Goal: Task Accomplishment & Management: Complete application form

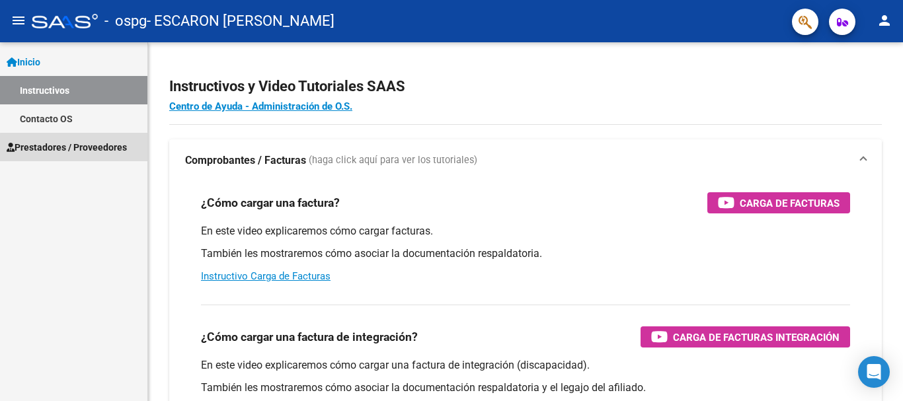
click at [80, 147] on span "Prestadores / Proveedores" at bounding box center [67, 147] width 120 height 15
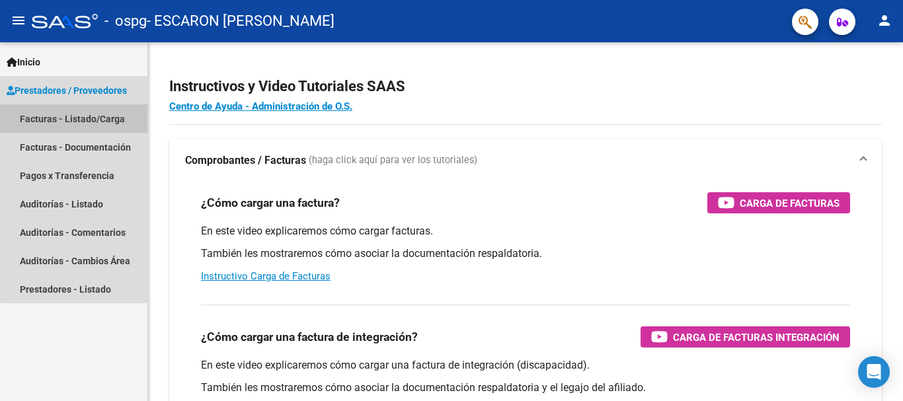
click at [89, 114] on link "Facturas - Listado/Carga" at bounding box center [73, 118] width 147 height 28
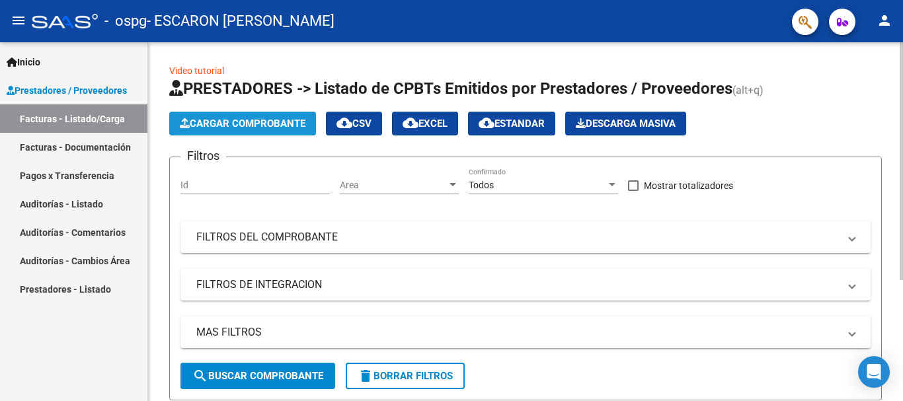
click at [278, 122] on span "Cargar Comprobante" at bounding box center [243, 124] width 126 height 12
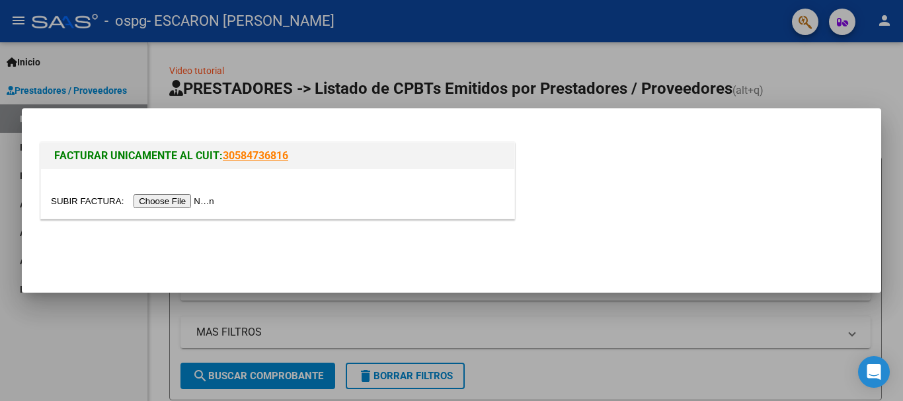
click at [177, 203] on input "file" at bounding box center [134, 201] width 167 height 14
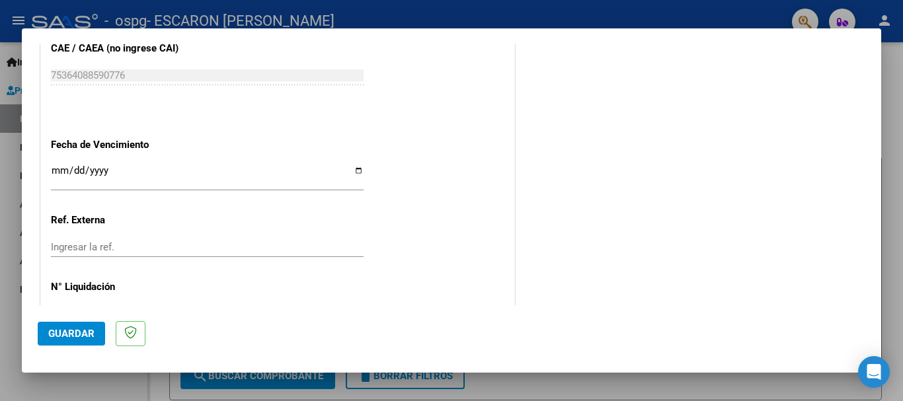
scroll to position [870, 0]
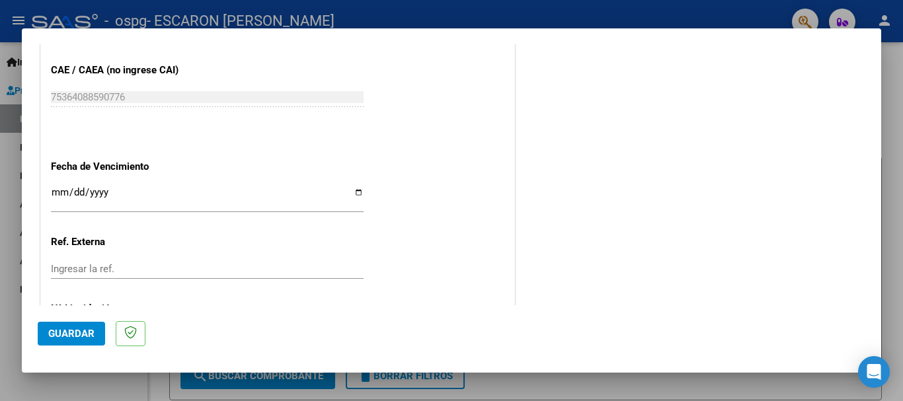
click at [352, 194] on input "Ingresar la fecha" at bounding box center [207, 197] width 313 height 21
type input "[DATE]"
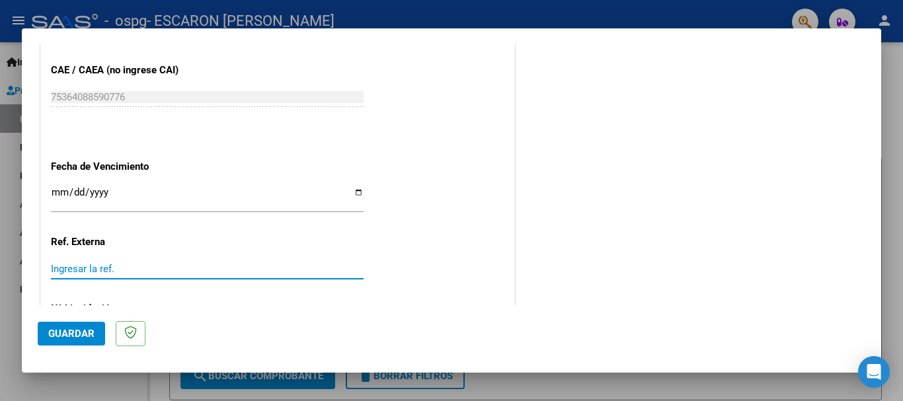
click at [135, 271] on input "Ingresar la ref." at bounding box center [207, 269] width 313 height 12
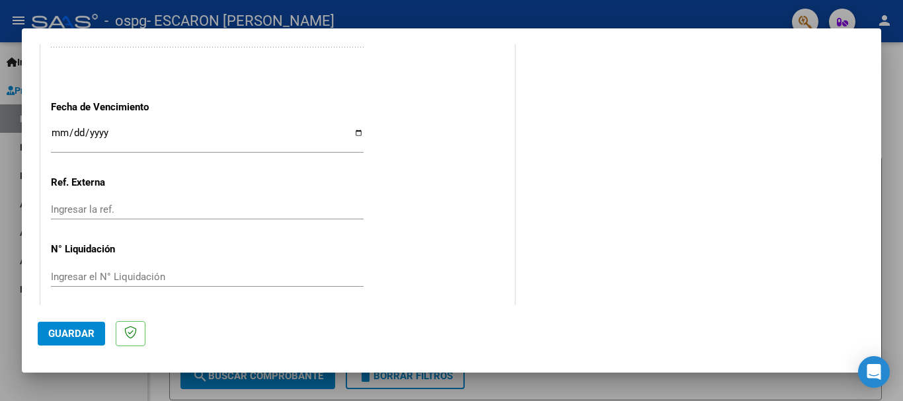
scroll to position [937, 0]
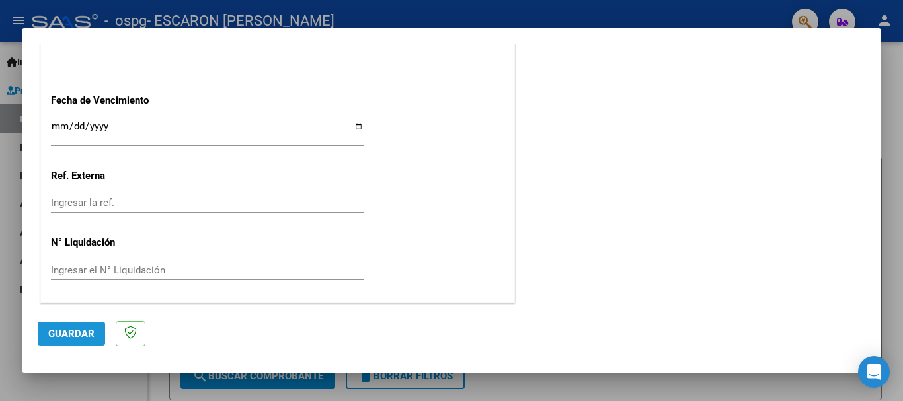
click at [75, 333] on span "Guardar" at bounding box center [71, 334] width 46 height 12
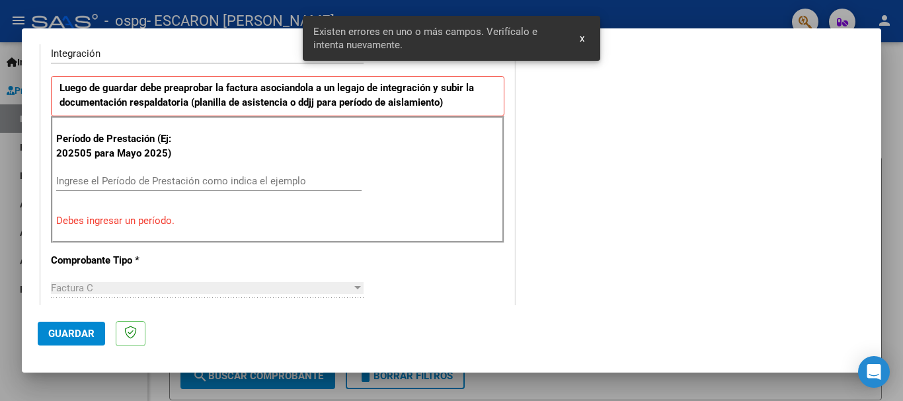
scroll to position [330, 0]
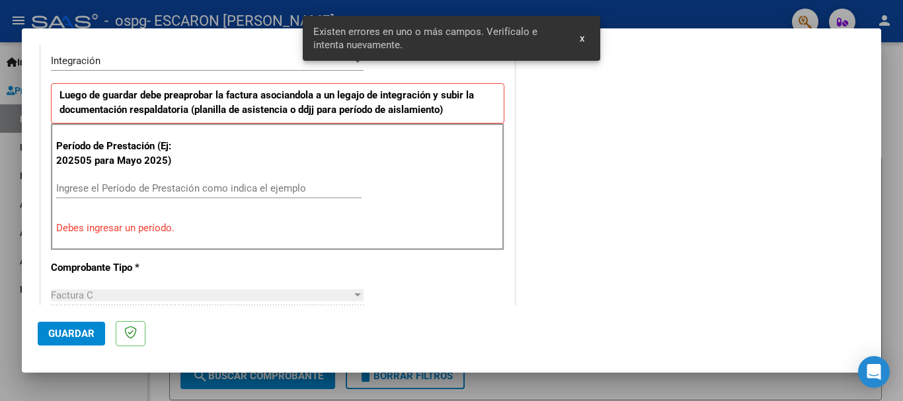
click at [112, 189] on input "Ingrese el Período de Prestación como indica el ejemplo" at bounding box center [208, 188] width 305 height 12
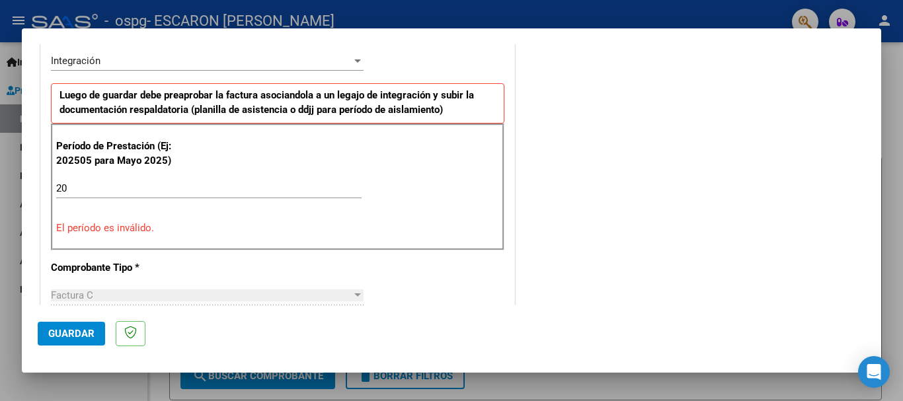
scroll to position [396, 0]
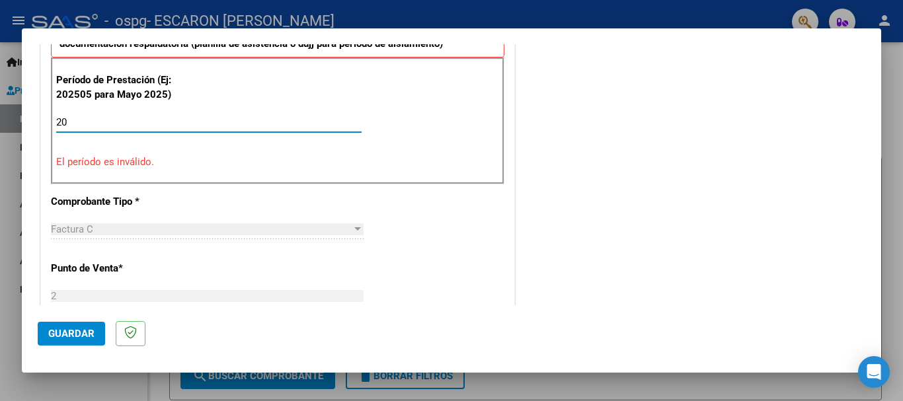
click at [69, 119] on input "20" at bounding box center [208, 122] width 305 height 12
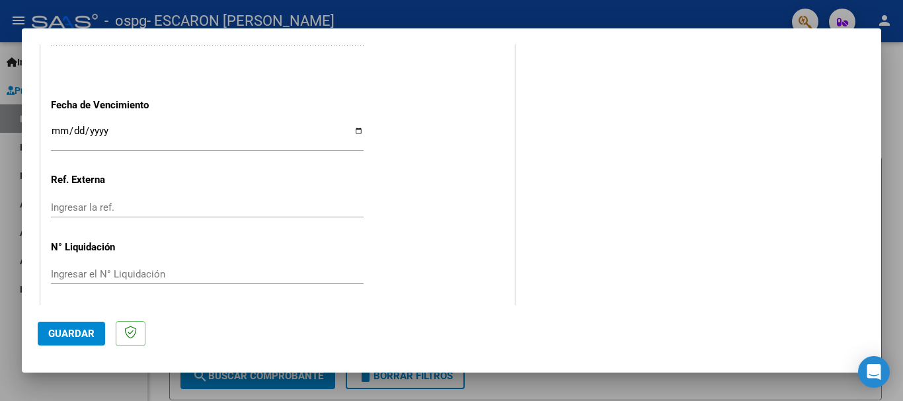
scroll to position [902, 0]
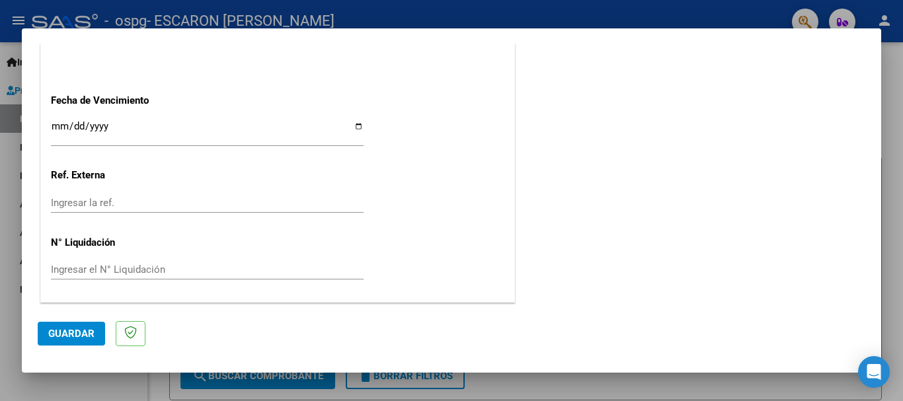
type input "202508"
click at [72, 333] on span "Guardar" at bounding box center [71, 334] width 46 height 12
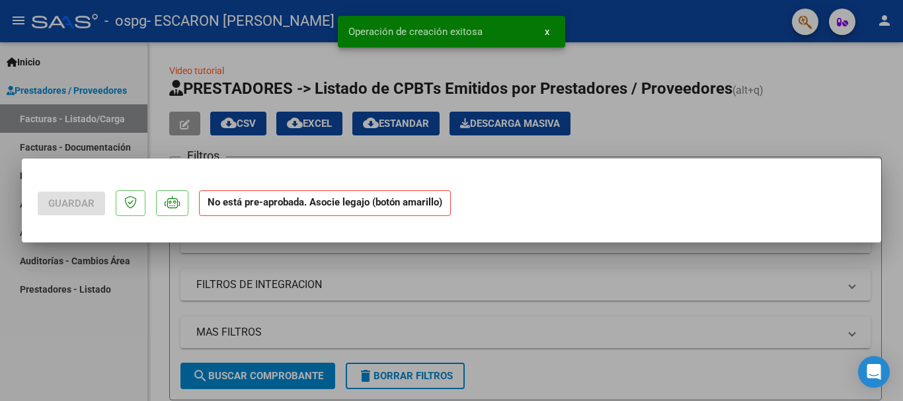
scroll to position [0, 0]
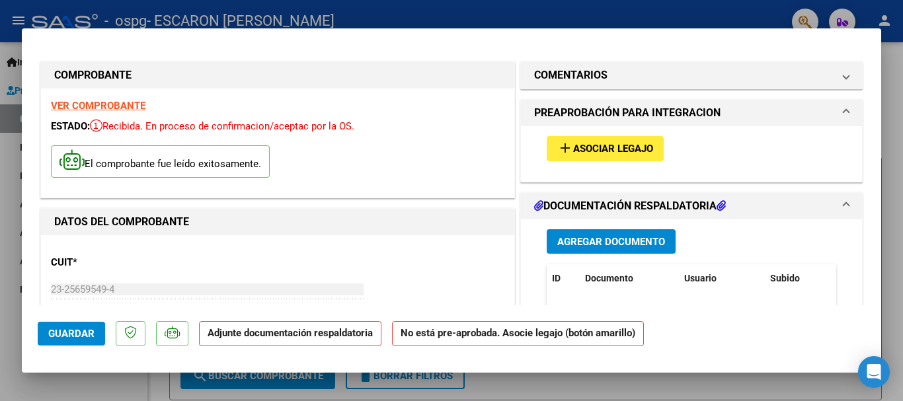
click at [617, 240] on span "Agregar Documento" at bounding box center [611, 242] width 108 height 12
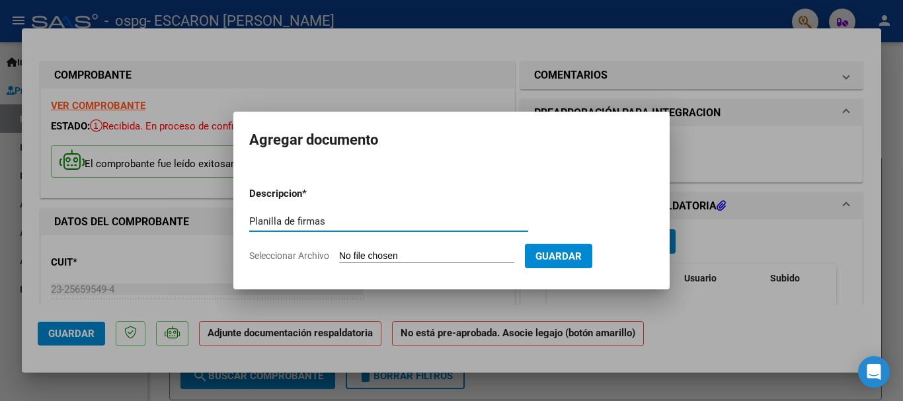
type input "Planilla de firmas"
click at [371, 251] on input "Seleccionar Archivo" at bounding box center [426, 257] width 175 height 13
type input "C:\fakepath\NarvaezAgosto25.pdf"
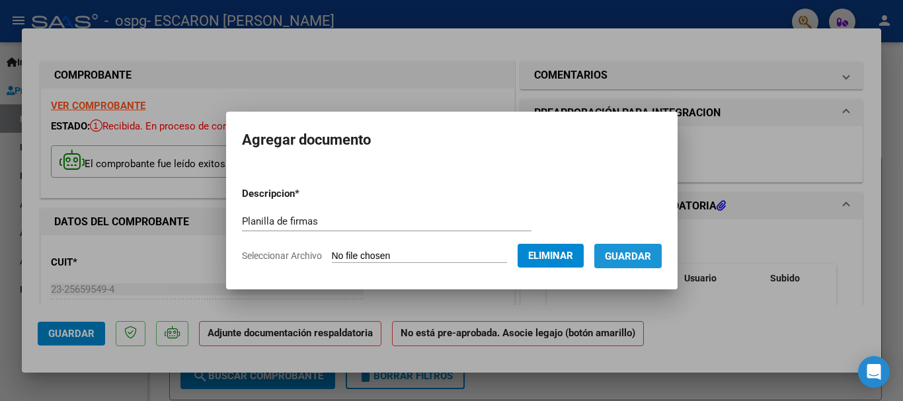
click at [646, 259] on span "Guardar" at bounding box center [628, 257] width 46 height 12
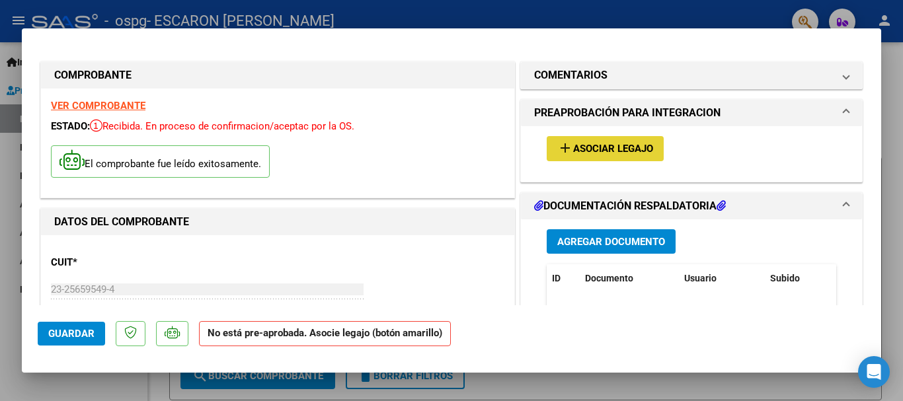
click at [610, 147] on span "Asociar Legajo" at bounding box center [613, 149] width 80 height 12
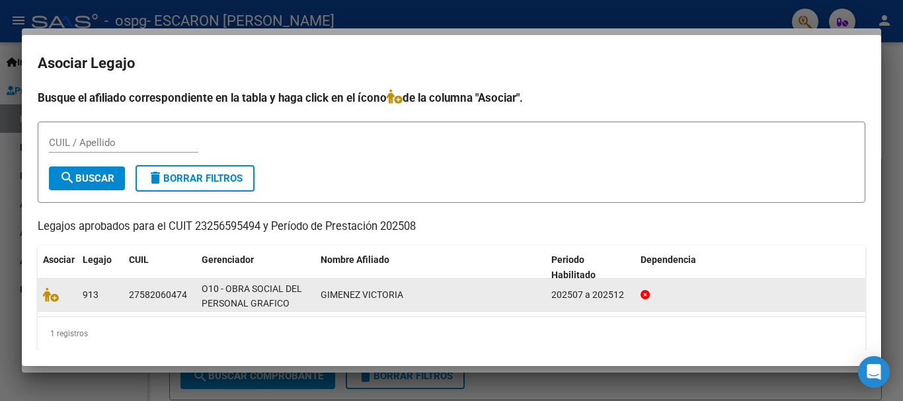
click at [167, 295] on div "27582060474" at bounding box center [158, 295] width 58 height 15
click at [387, 295] on span "GIMENEZ VICTORIA" at bounding box center [362, 294] width 83 height 11
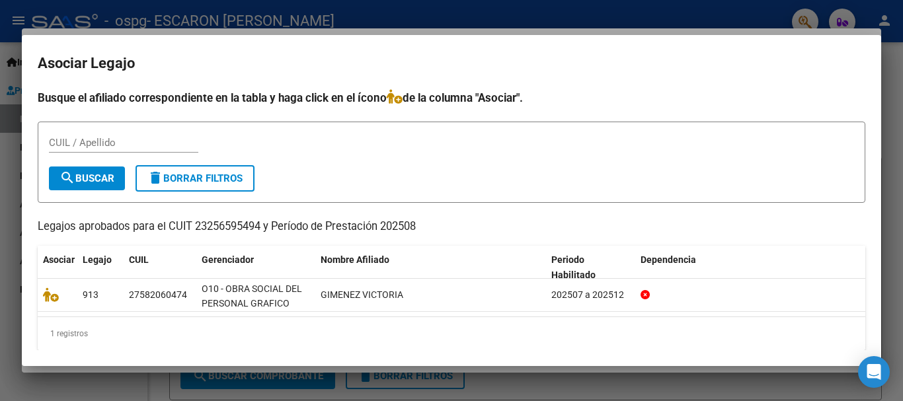
click at [74, 176] on mat-icon "search" at bounding box center [67, 178] width 16 height 16
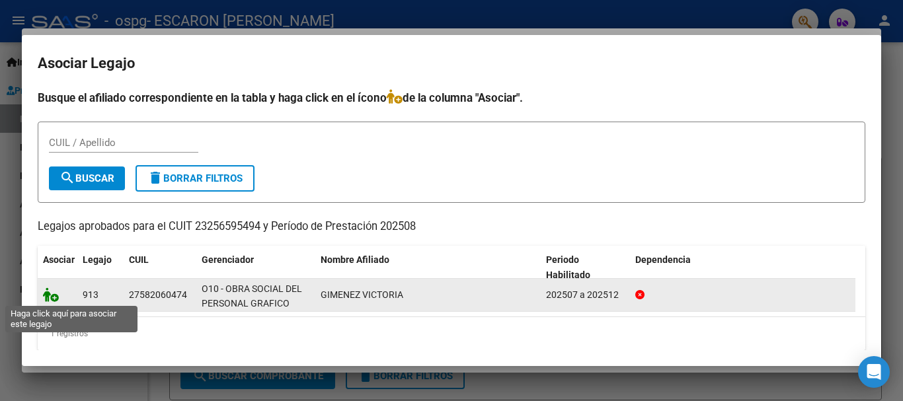
click at [50, 295] on icon at bounding box center [51, 295] width 16 height 15
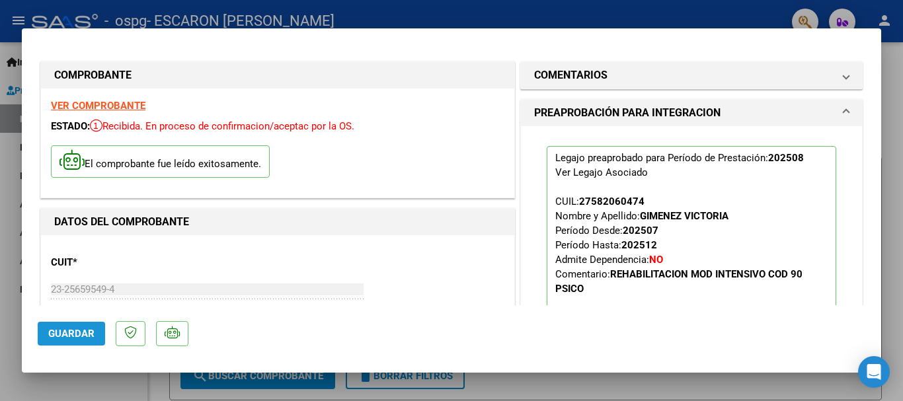
click at [63, 336] on span "Guardar" at bounding box center [71, 334] width 46 height 12
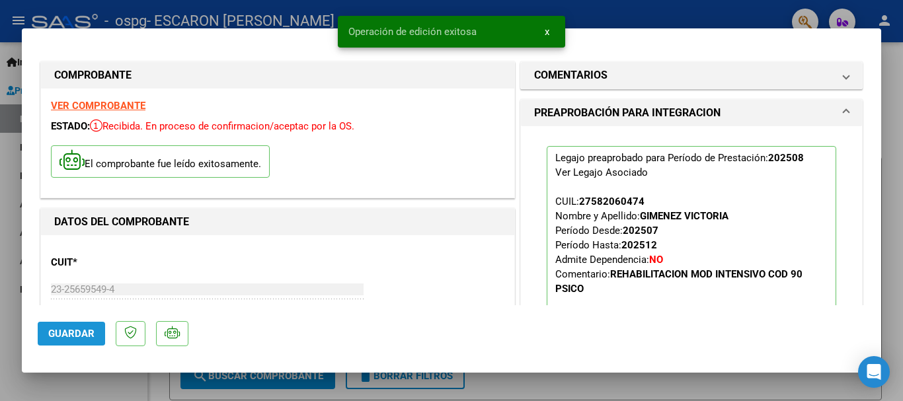
click at [66, 332] on span "Guardar" at bounding box center [71, 334] width 46 height 12
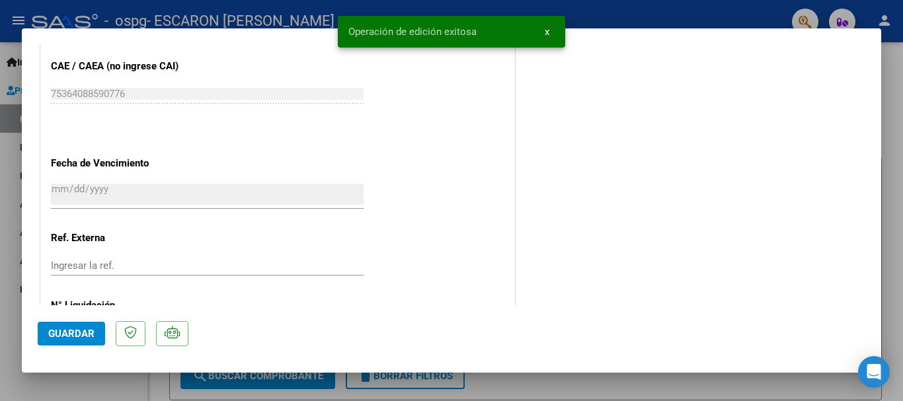
scroll to position [922, 0]
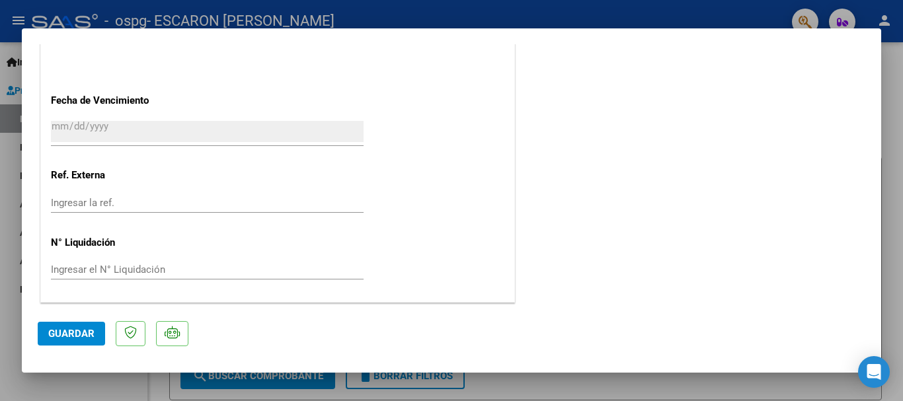
click at [892, 153] on div at bounding box center [451, 200] width 903 height 401
type input "$ 0,00"
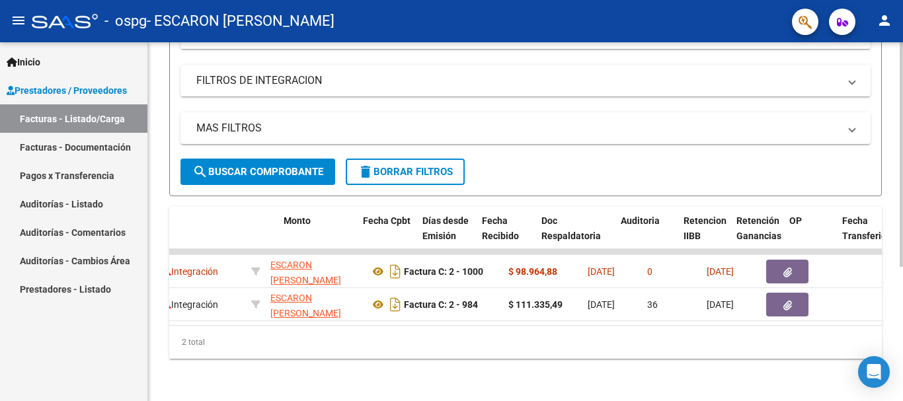
scroll to position [0, 0]
